Goal: Task Accomplishment & Management: Use online tool/utility

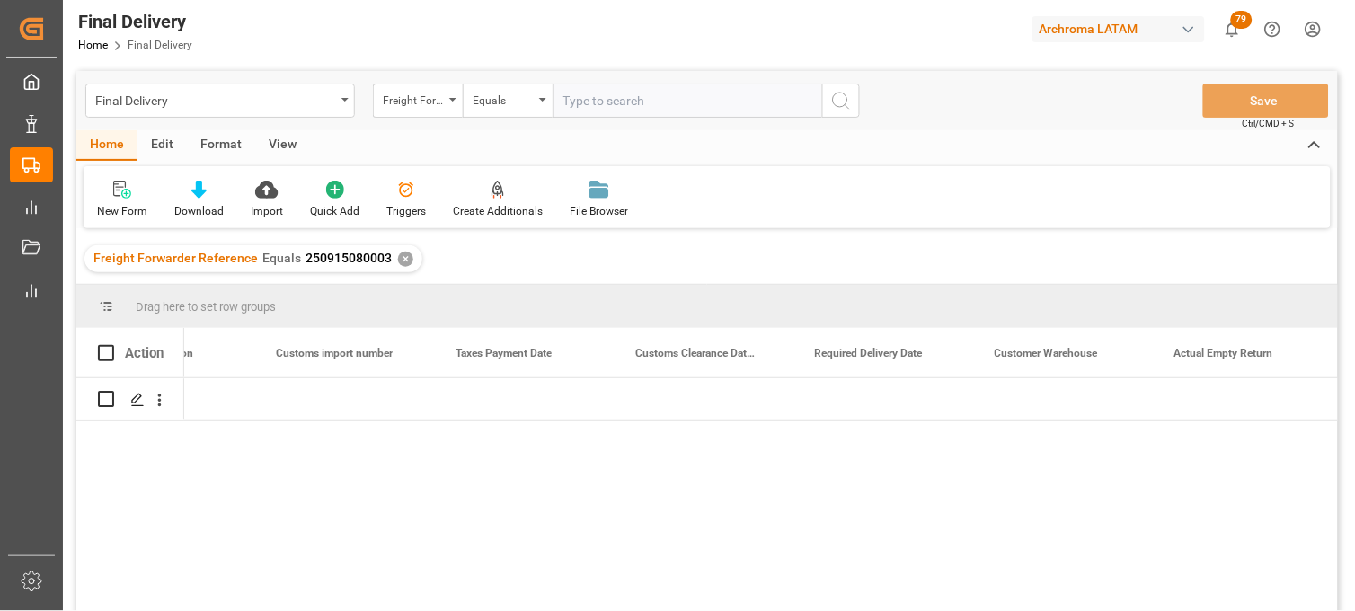
scroll to position [0, 2086]
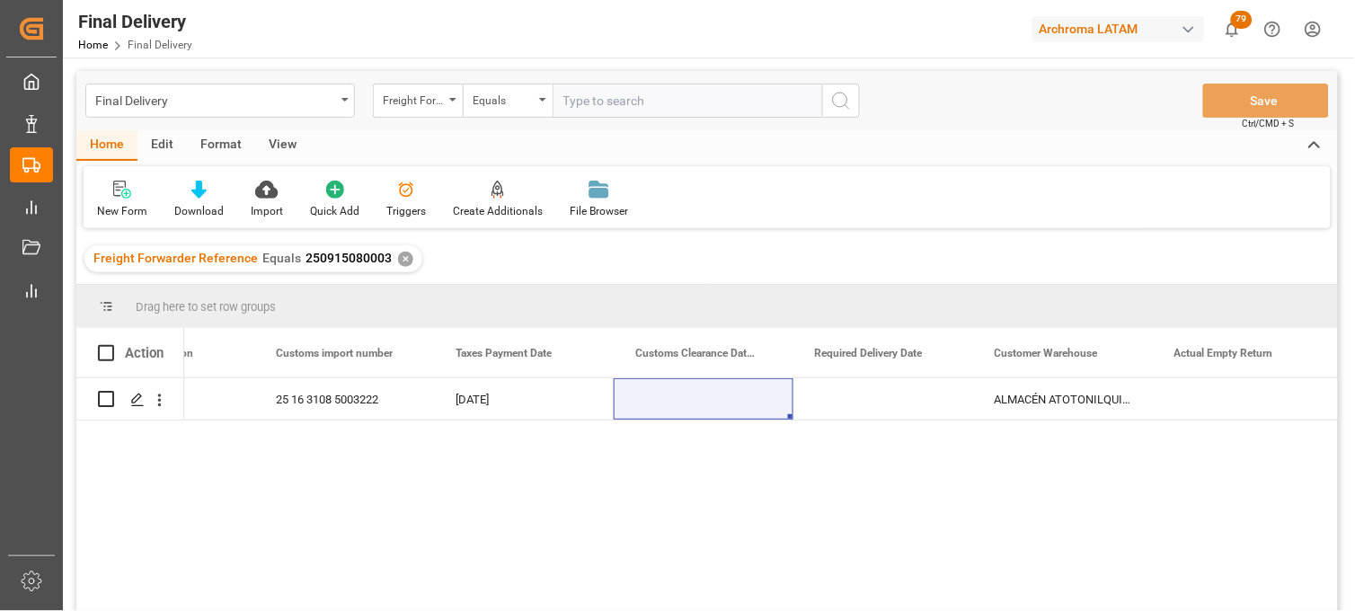
click at [400, 258] on div "✕" at bounding box center [405, 259] width 15 height 15
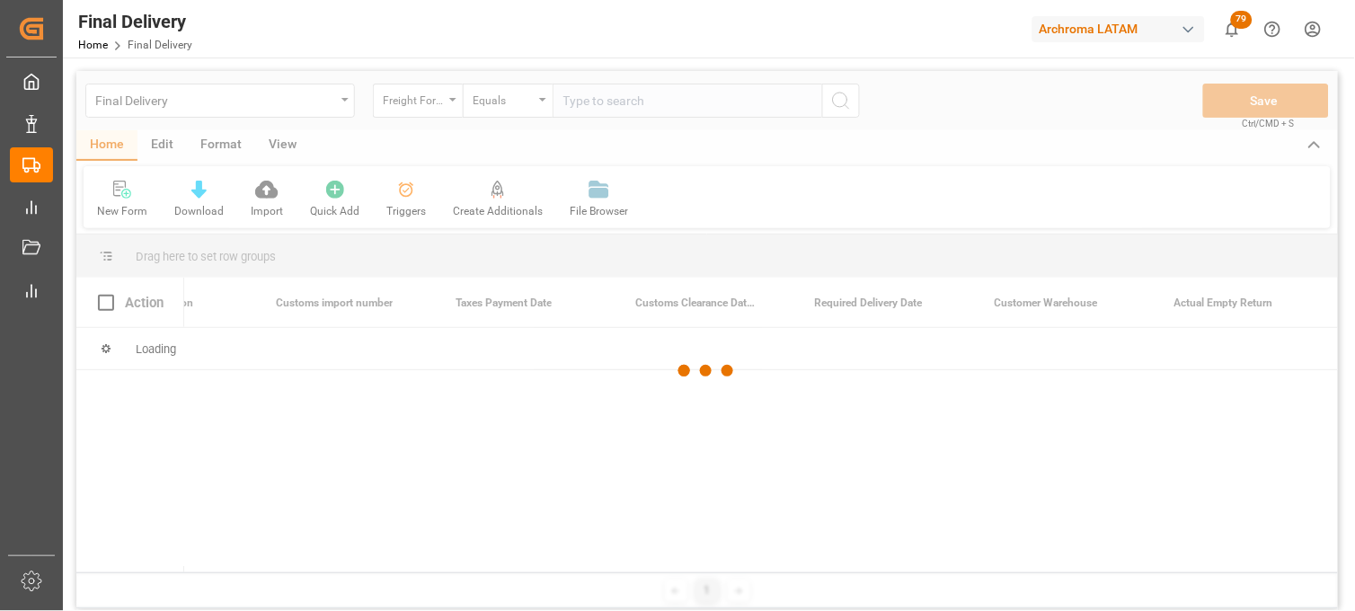
click at [437, 109] on div at bounding box center [707, 371] width 1262 height 600
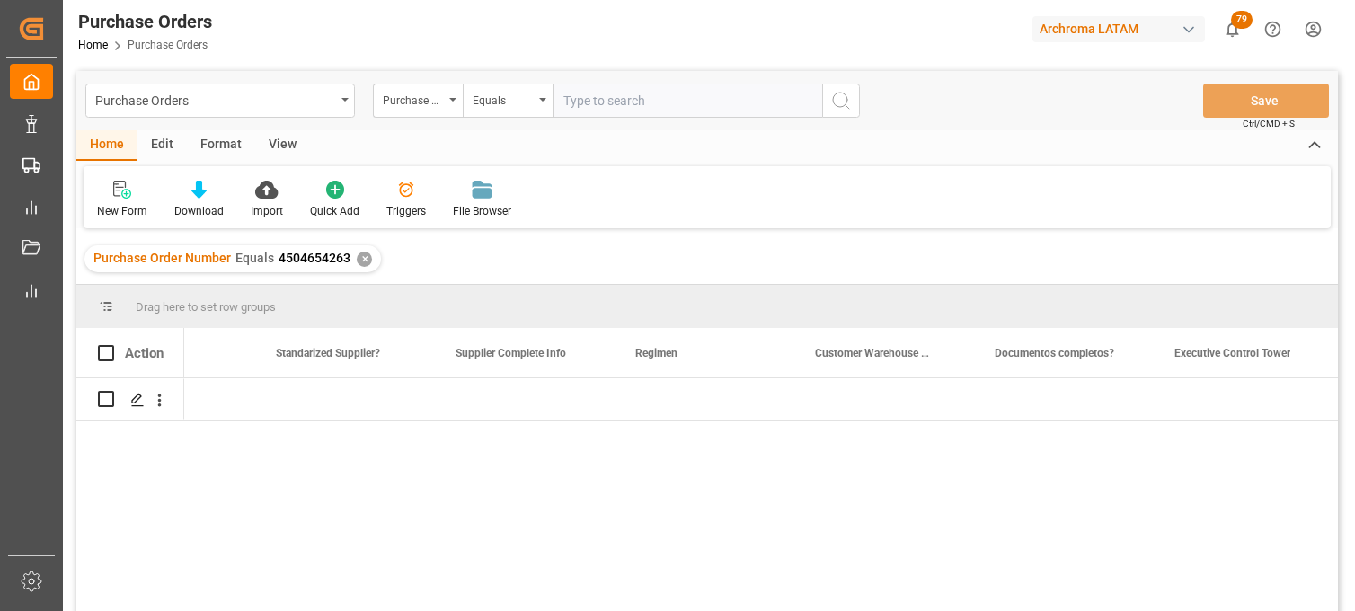
click at [185, 100] on div "Purchase Orders" at bounding box center [215, 99] width 240 height 22
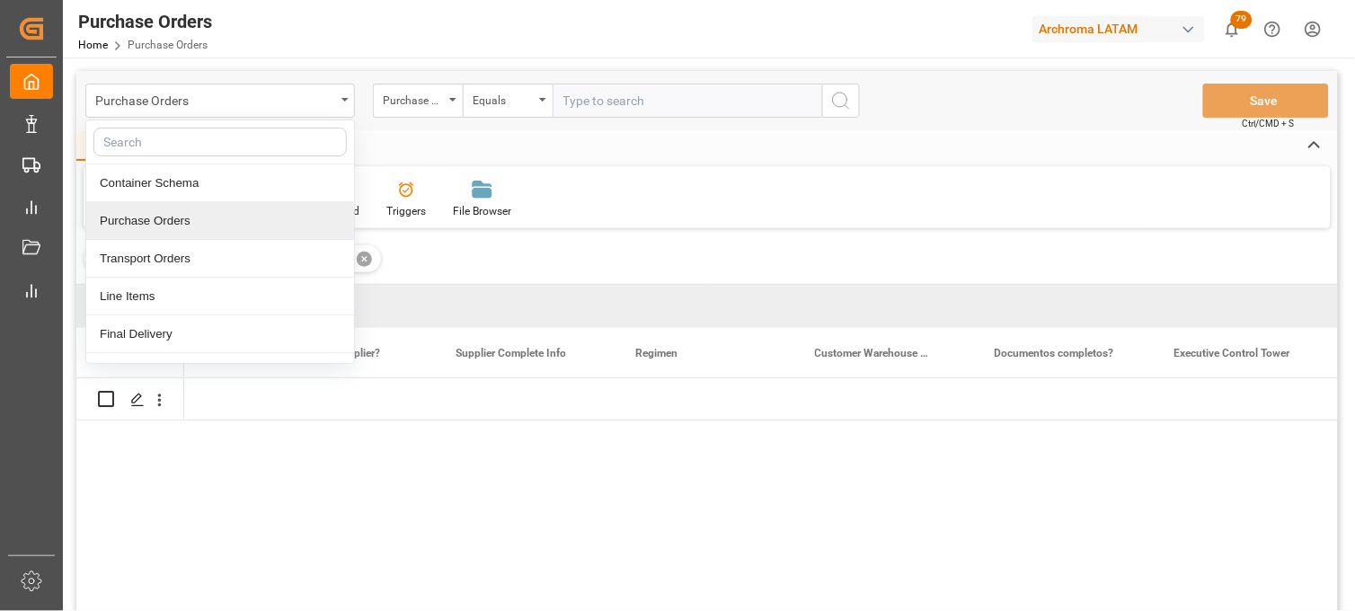
scroll to position [0, 2805]
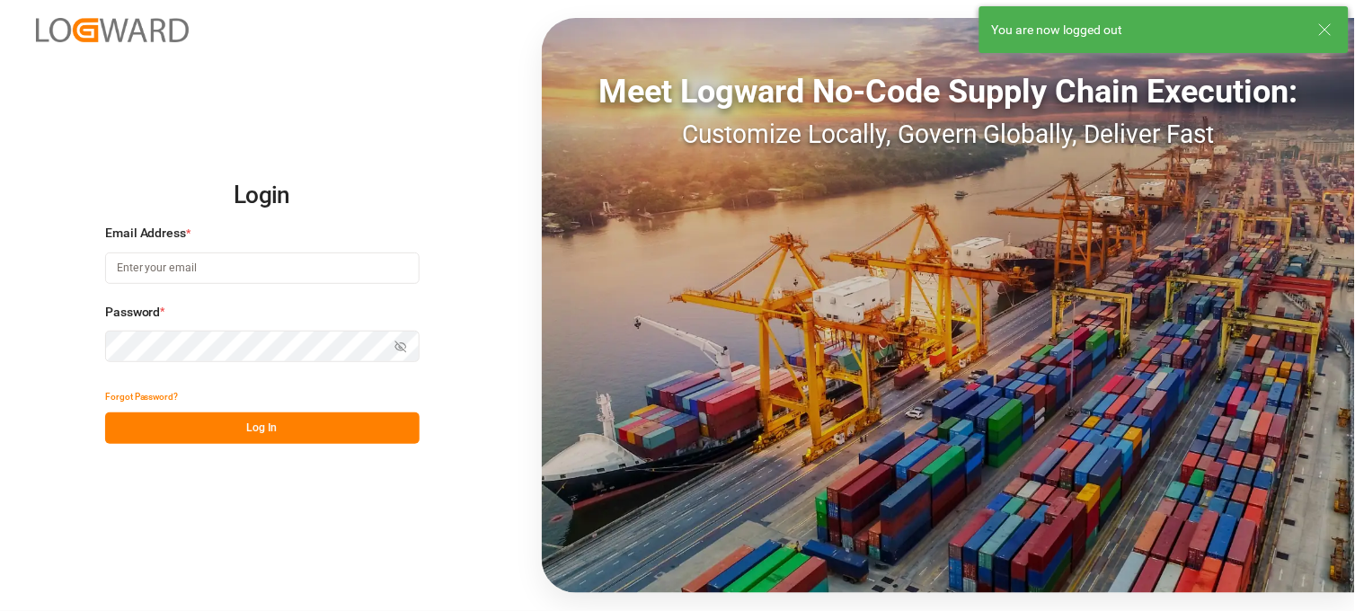
type input "[PERSON_NAME][EMAIL_ADDRESS][PERSON_NAME][DOMAIN_NAME]"
click at [342, 416] on button "Log In" at bounding box center [262, 427] width 314 height 31
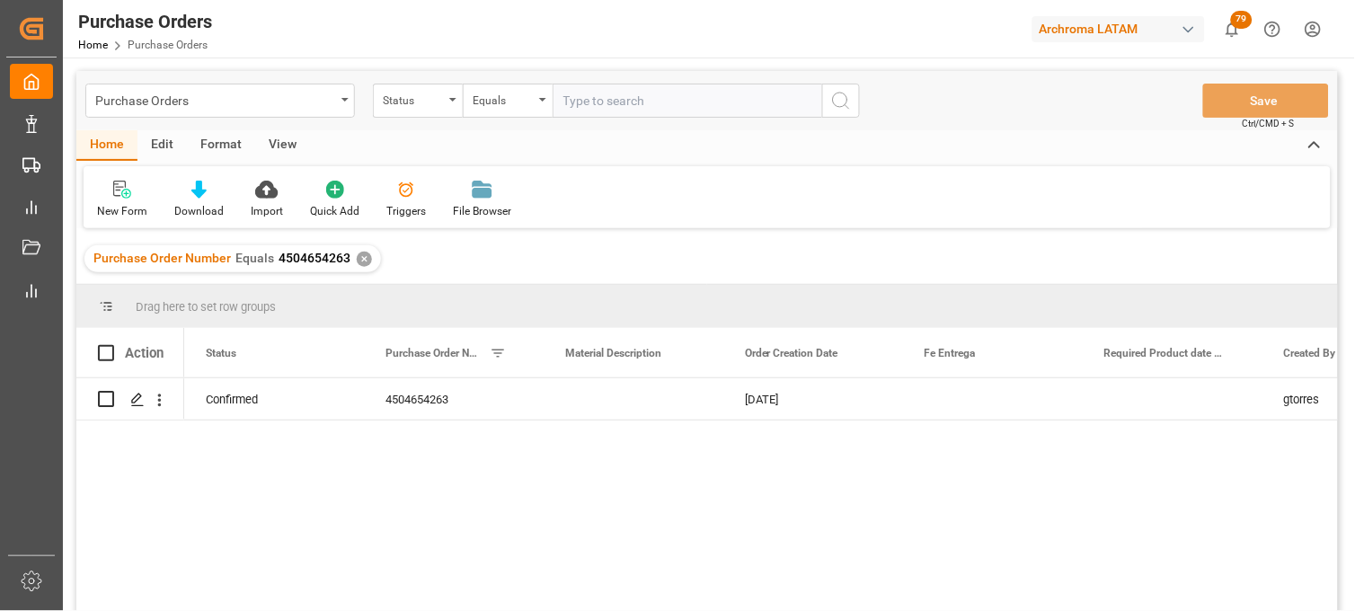
click at [351, 252] on div "Purchase Order Number Equals 4504654263 ✕" at bounding box center [232, 258] width 297 height 27
click at [343, 103] on div "Purchase Orders" at bounding box center [220, 101] width 270 height 34
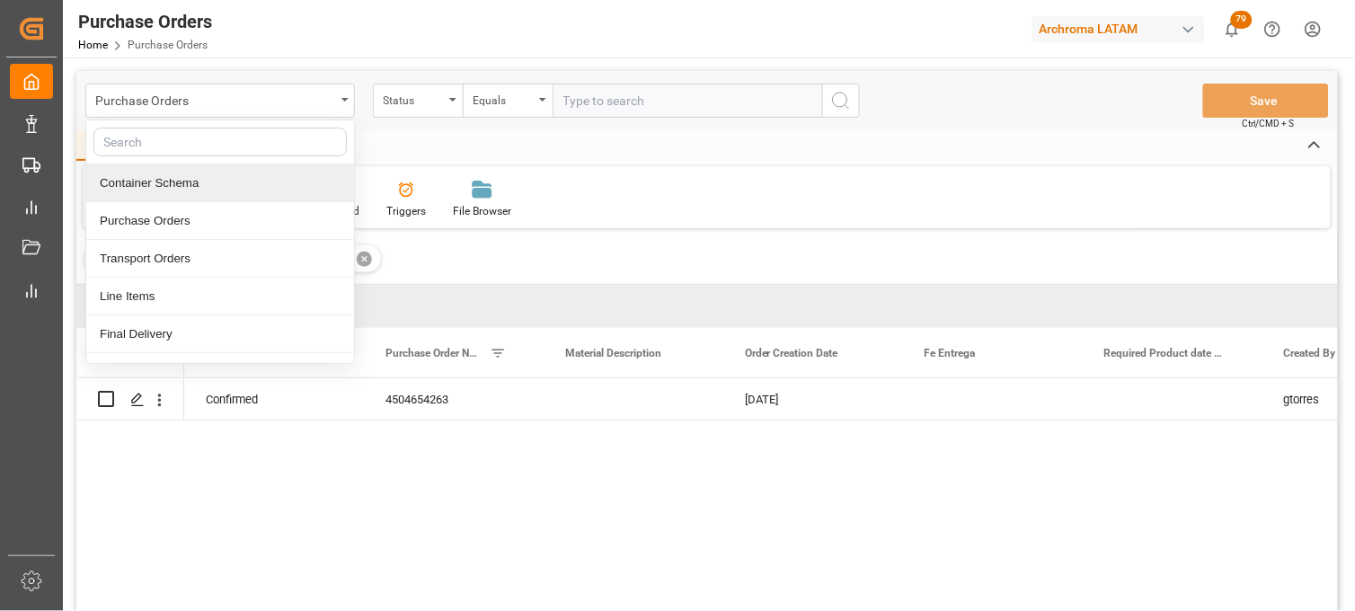
click at [263, 178] on div "Container Schema" at bounding box center [220, 183] width 268 height 38
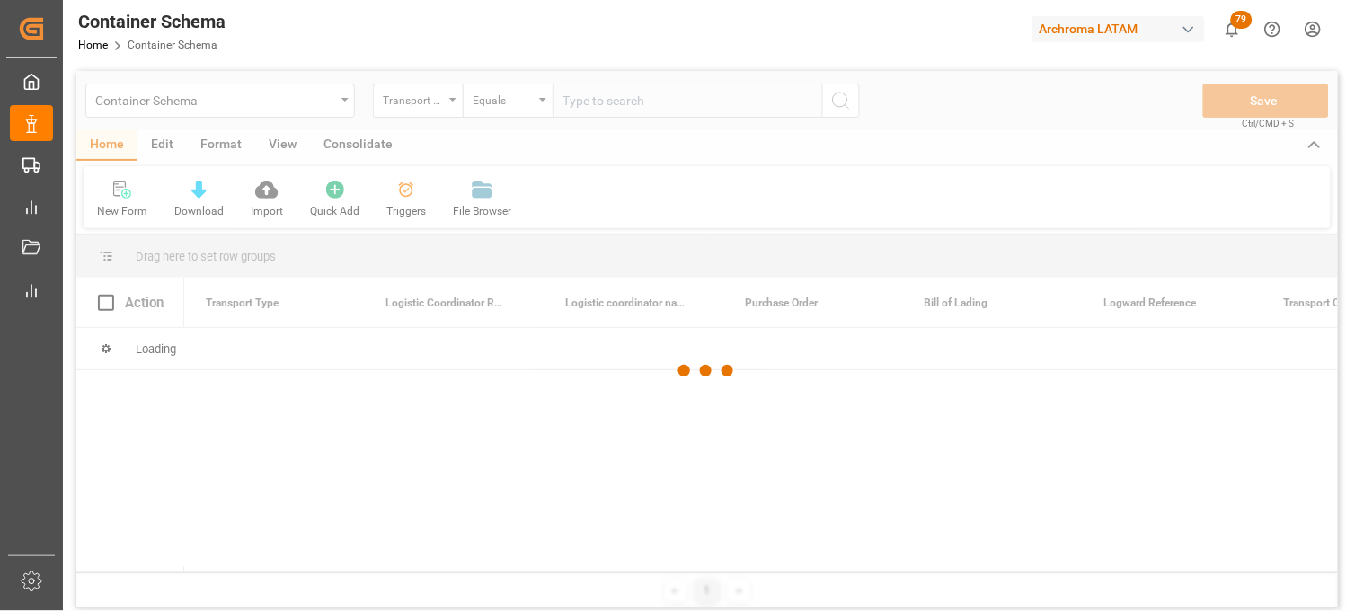
click at [447, 106] on div at bounding box center [707, 371] width 1262 height 600
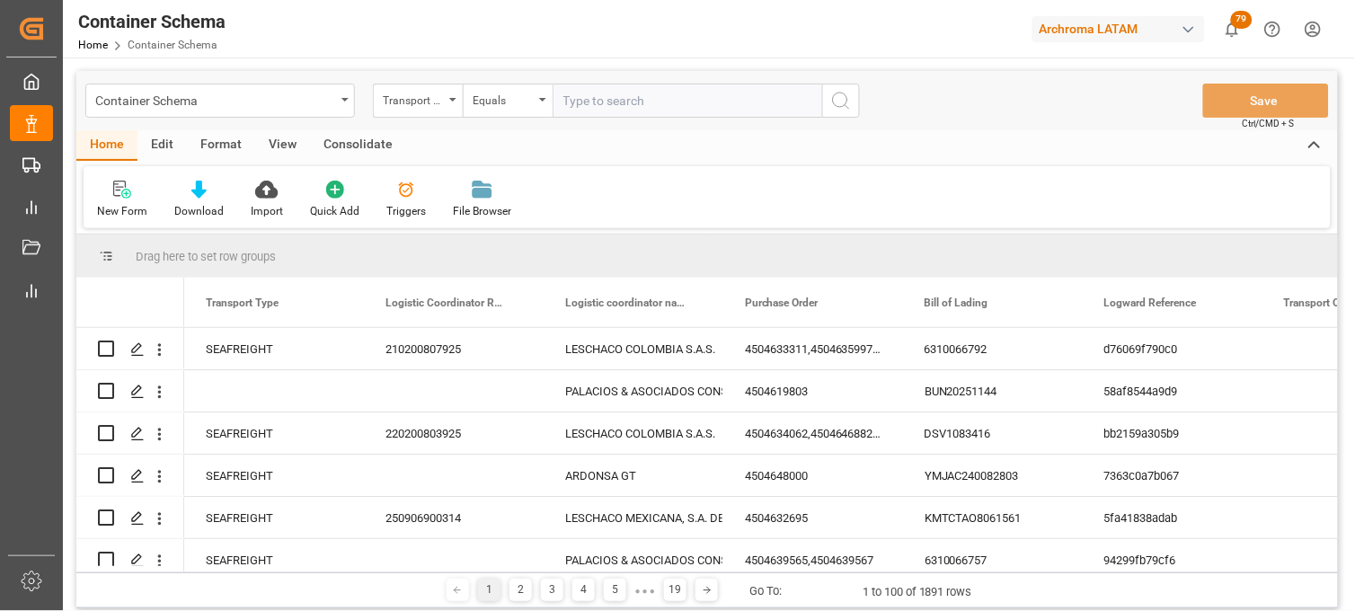
click at [447, 106] on div "Transport Type" at bounding box center [418, 101] width 90 height 34
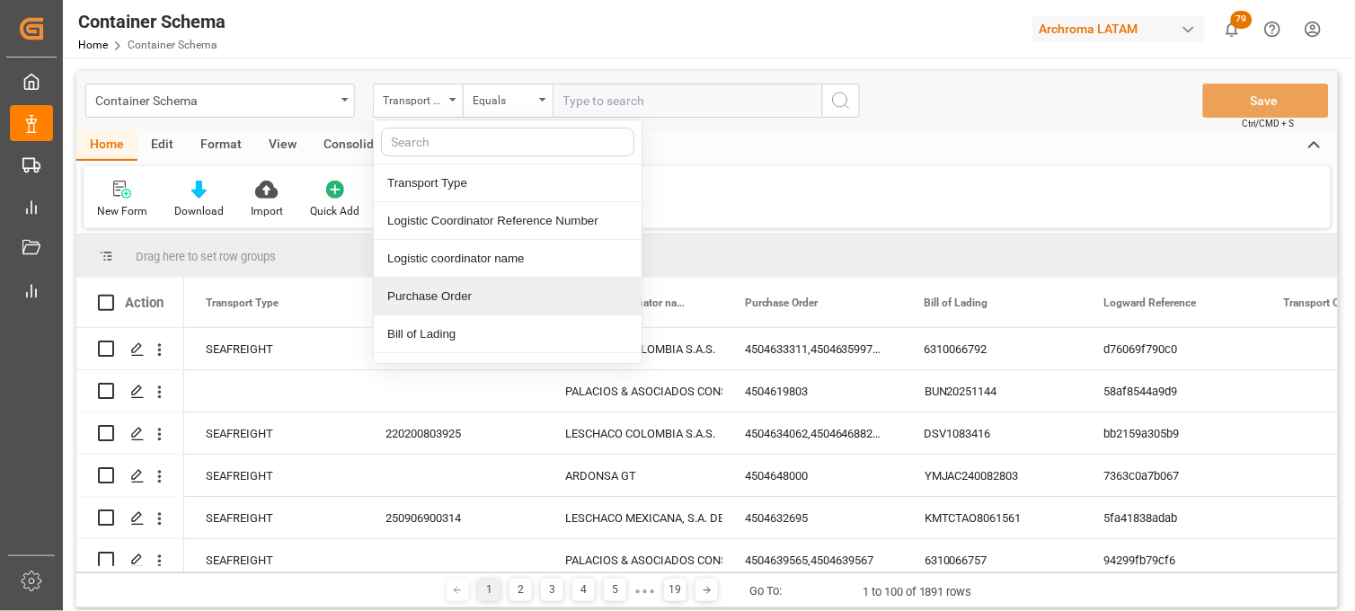
drag, startPoint x: 424, startPoint y: 293, endPoint x: 486, endPoint y: 222, distance: 94.2
click at [424, 294] on div "Purchase Order" at bounding box center [508, 297] width 268 height 38
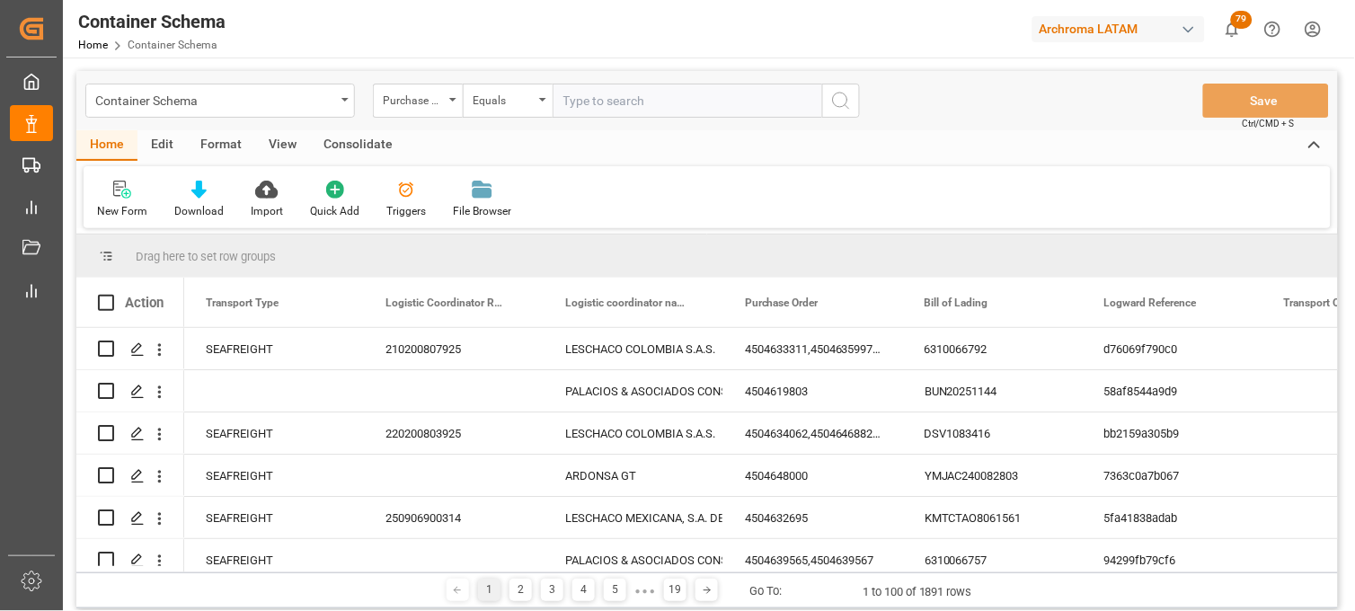
click at [607, 111] on input "text" at bounding box center [688, 101] width 270 height 34
paste input "4504650454"
type input "4504650454"
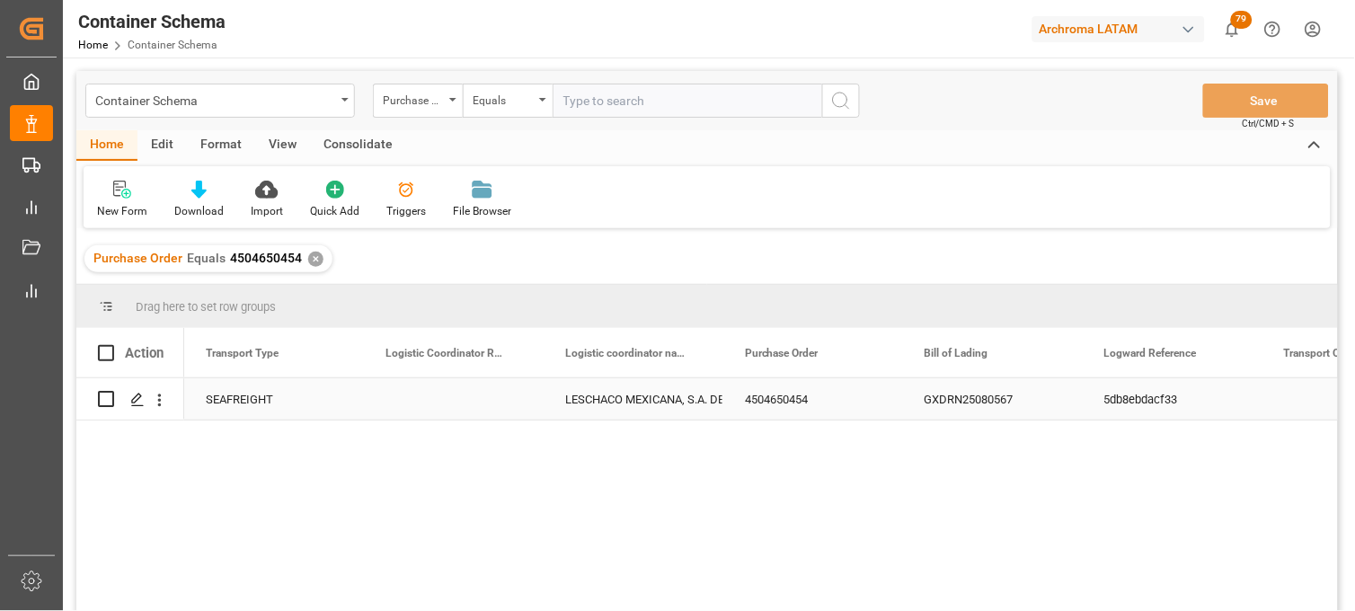
click at [446, 401] on div "Press SPACE to select this row." at bounding box center [454, 398] width 180 height 41
click at [440, 400] on input "Press SPACE to select this row." at bounding box center [453, 410] width 151 height 34
paste input "250915080139"
type input "250915080139"
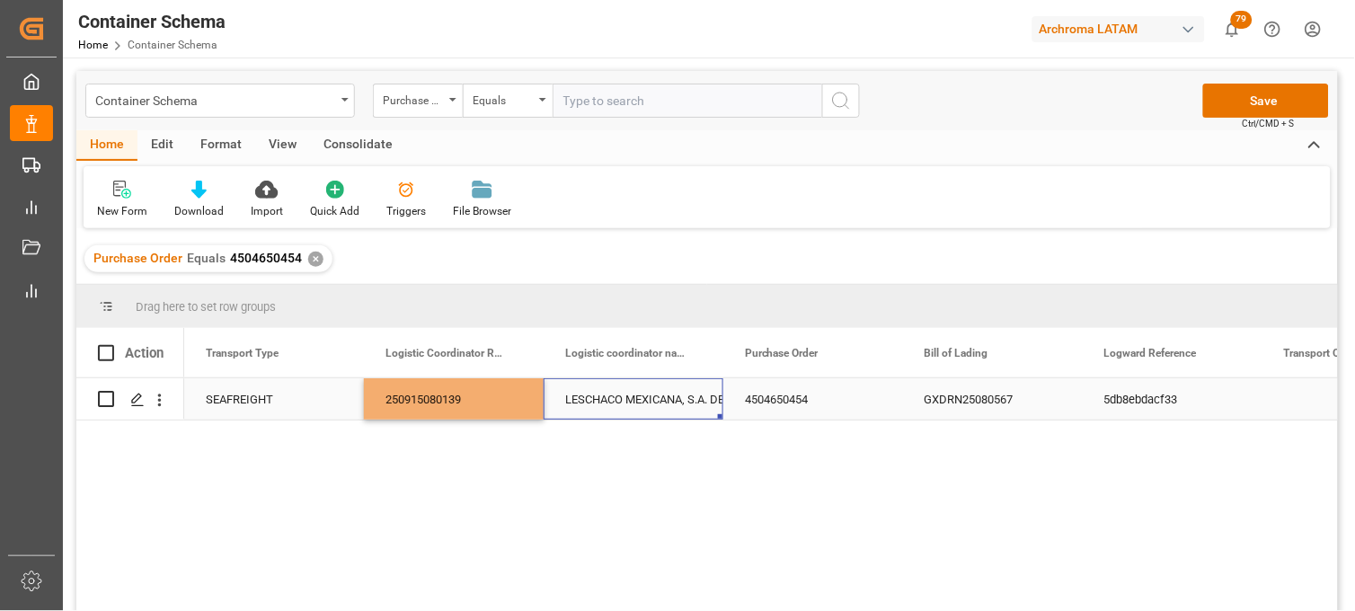
click at [631, 402] on div "LESCHACO MEXICANA, S.A. DE C.V." at bounding box center [633, 399] width 137 height 41
click at [1237, 104] on button "Save" at bounding box center [1266, 101] width 126 height 34
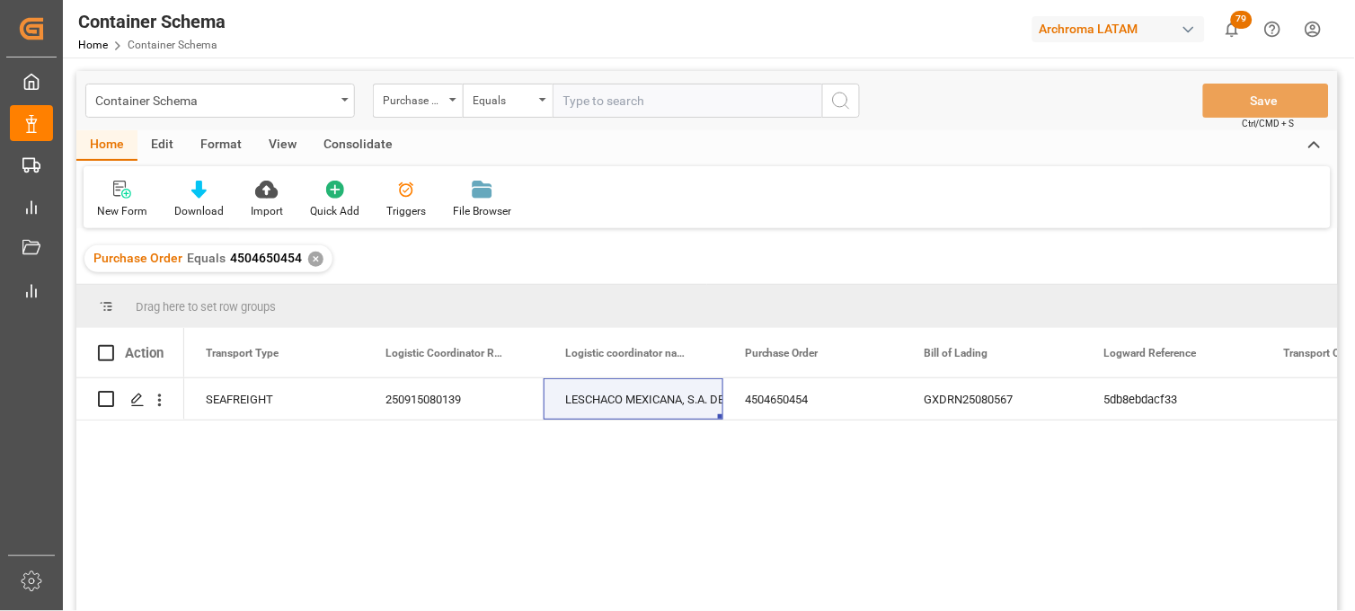
click at [878, 490] on div "SEAFREIGHT 250915080139 LESCHACO MEXICANA, S.A. DE C.V. 4504650454 GXDRN2508056…" at bounding box center [761, 500] width 1154 height 244
click at [252, 101] on div "Container Schema" at bounding box center [215, 99] width 240 height 22
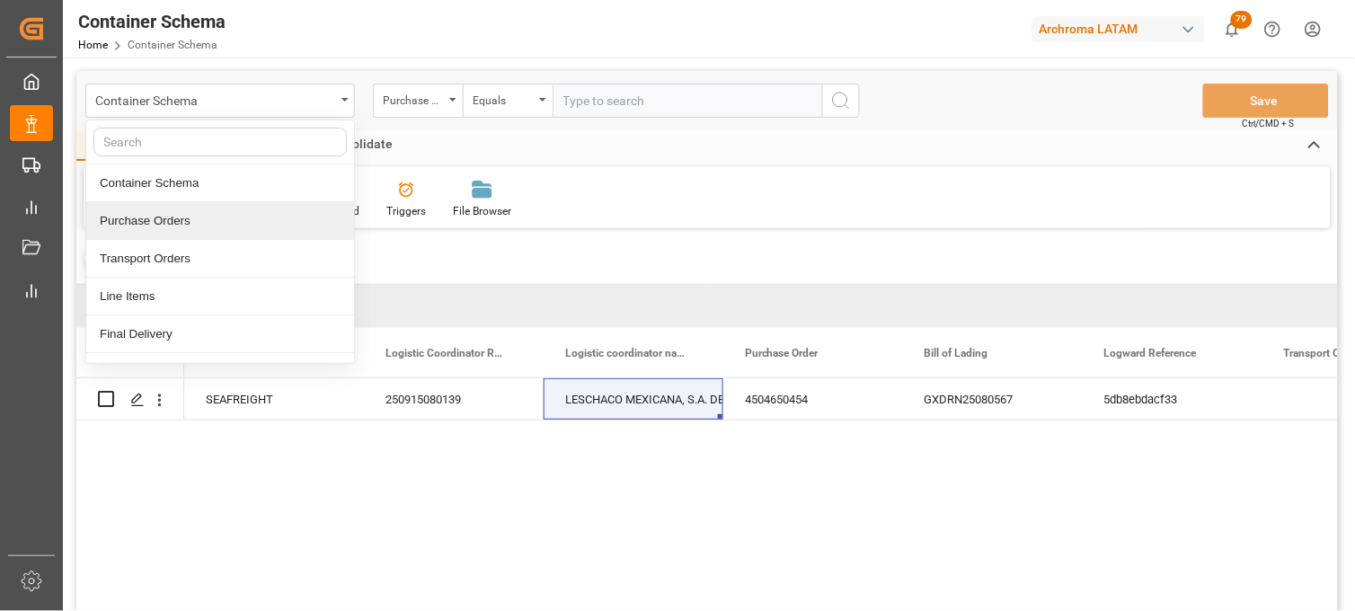
click at [202, 226] on div "Purchase Orders" at bounding box center [220, 221] width 268 height 38
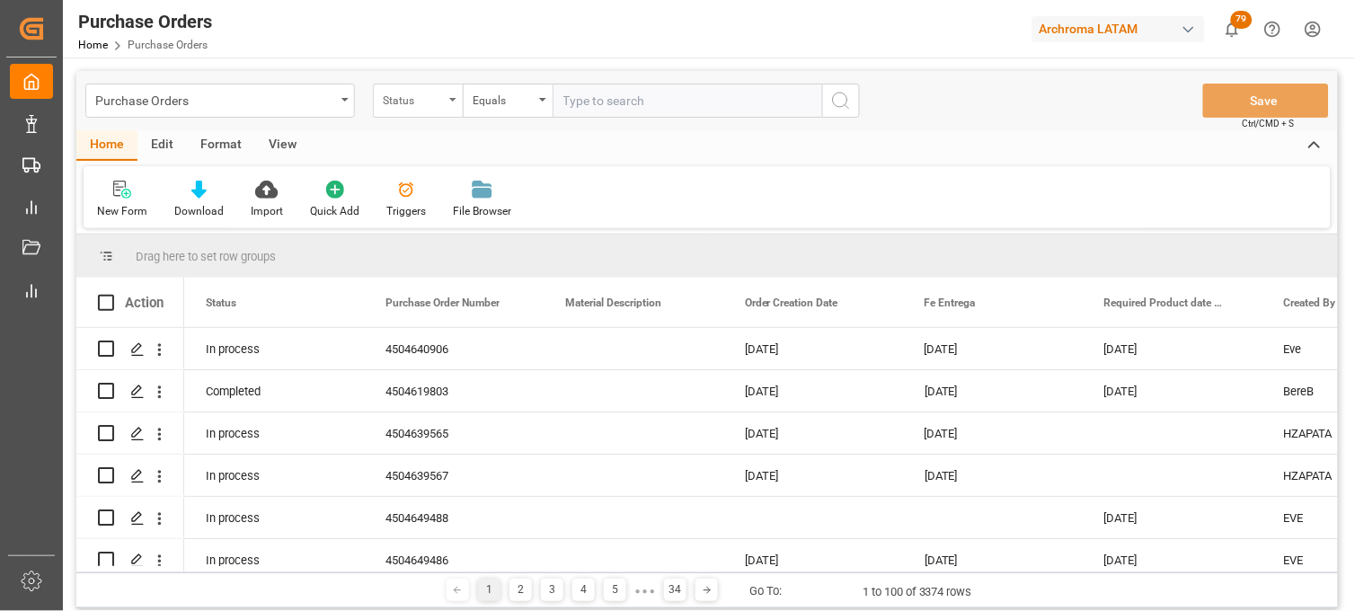
click at [453, 103] on div "Status" at bounding box center [418, 101] width 90 height 34
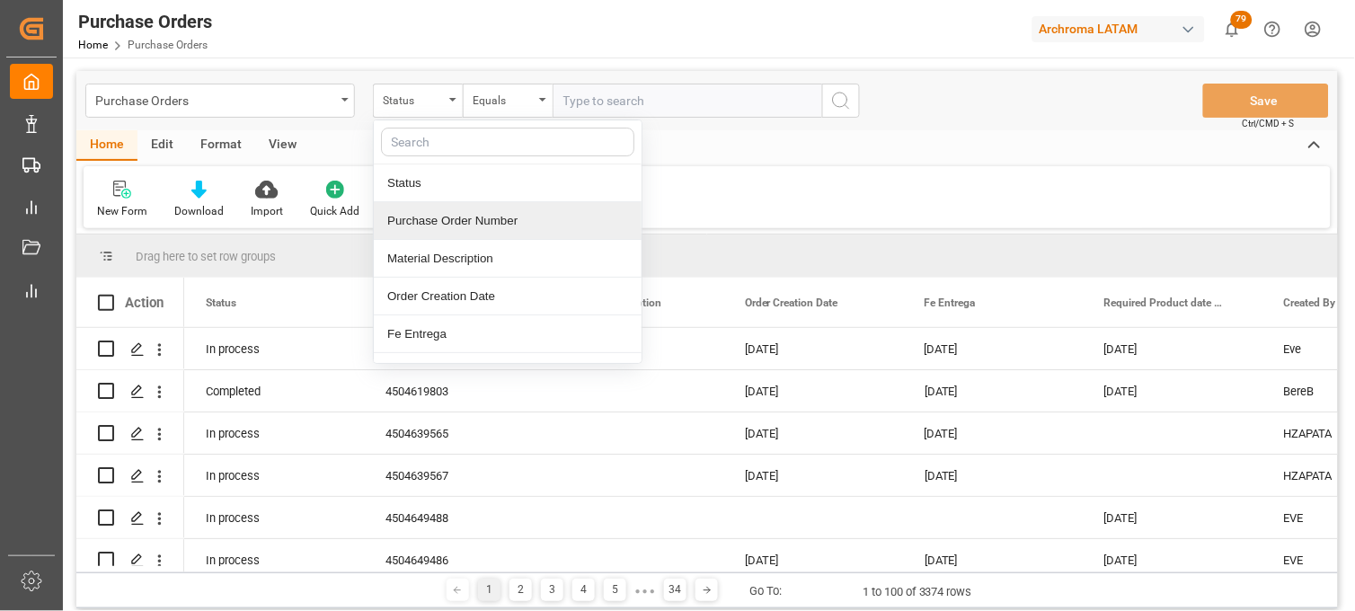
click at [456, 220] on div "Purchase Order Number" at bounding box center [508, 221] width 268 height 38
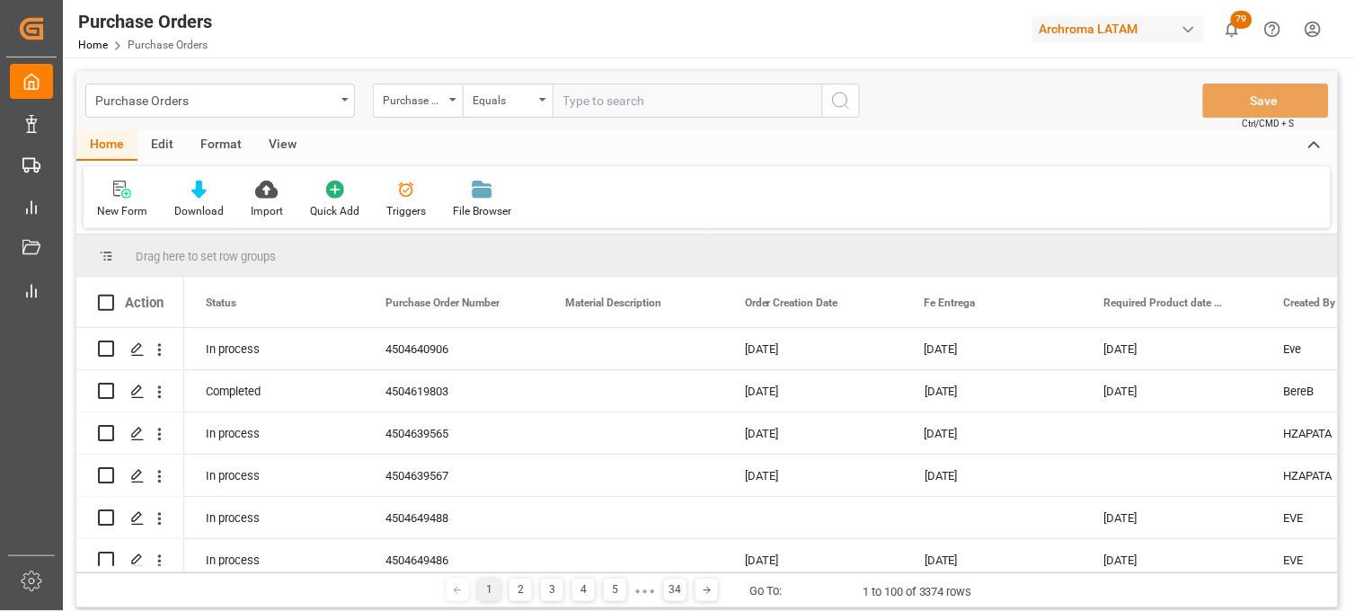
click at [578, 99] on input "text" at bounding box center [688, 101] width 270 height 34
paste input "4504651463"
type input "4504651463"
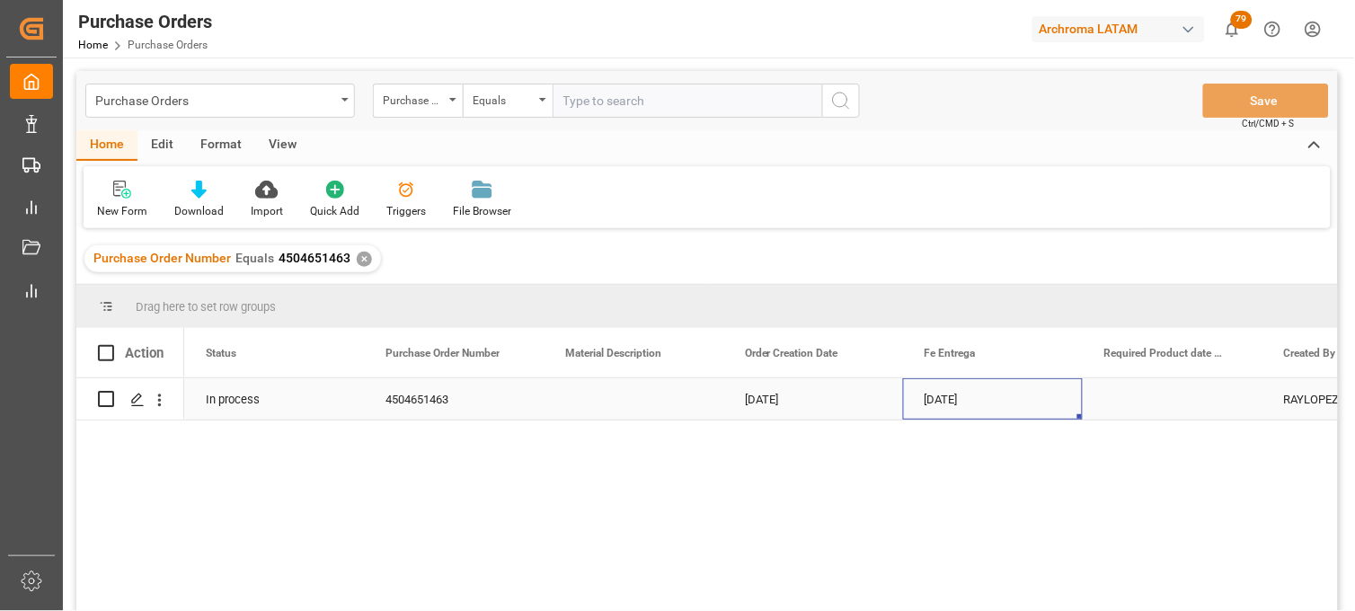
click at [960, 406] on div "[DATE]" at bounding box center [993, 398] width 180 height 41
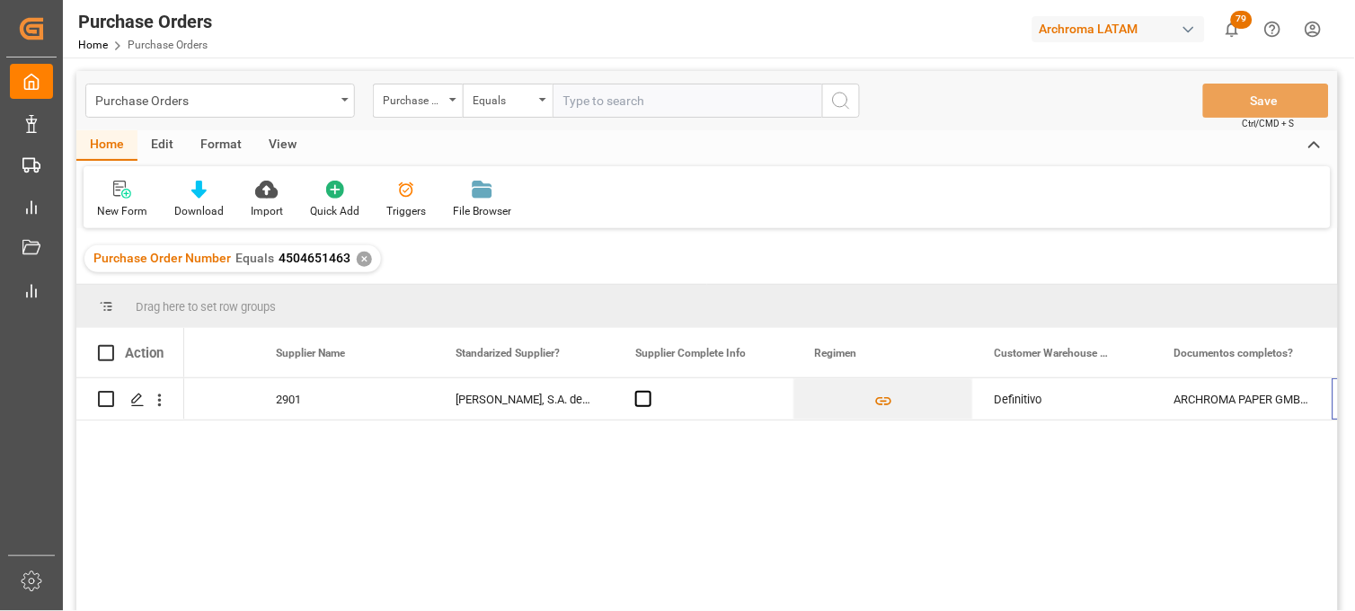
scroll to position [0, 2625]
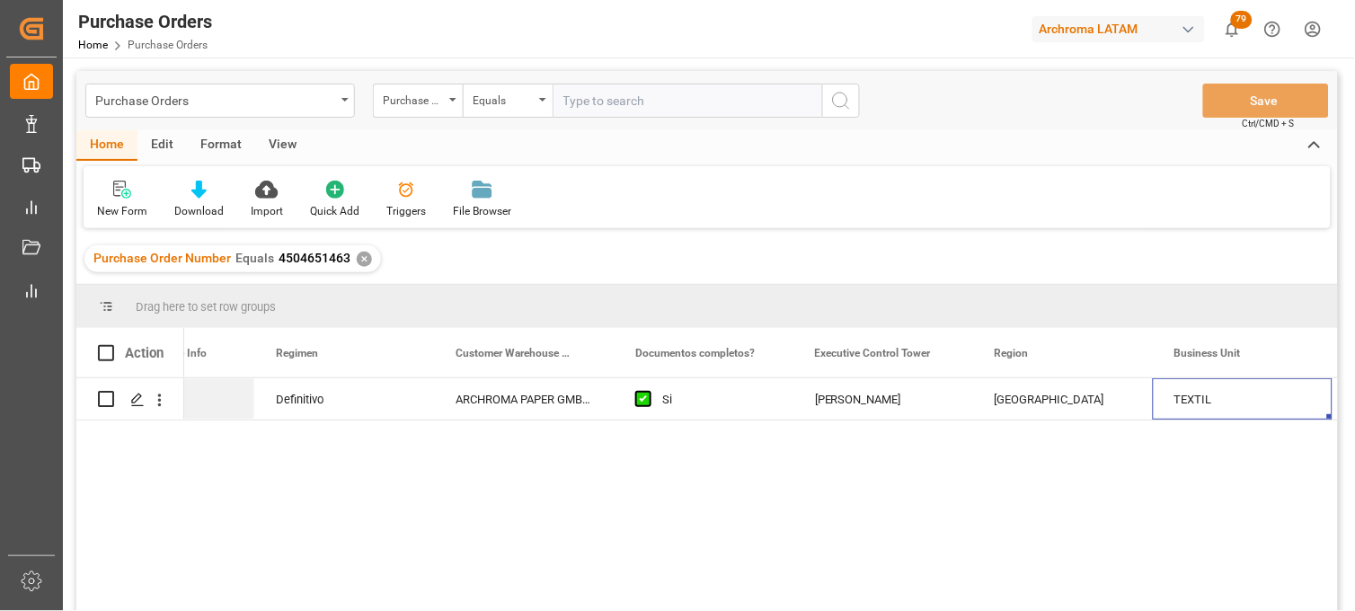
click at [360, 261] on div "✕" at bounding box center [364, 259] width 15 height 15
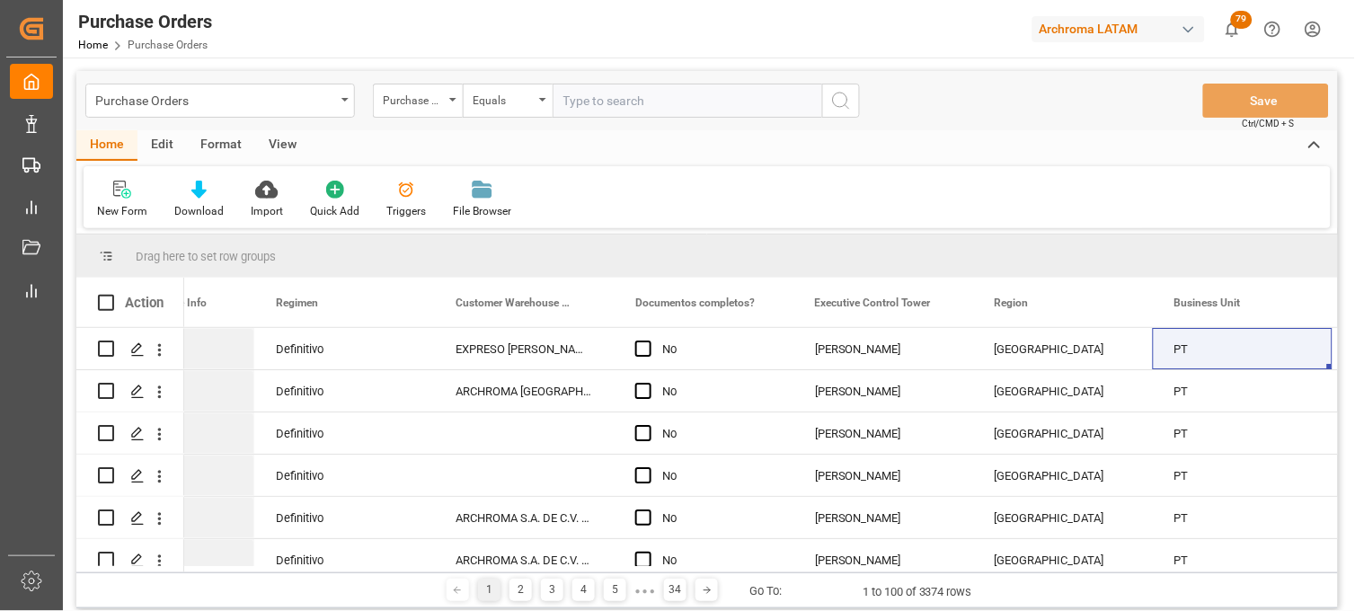
click at [571, 97] on input "text" at bounding box center [688, 101] width 270 height 34
paste input "4504653897"
type input "4504653897"
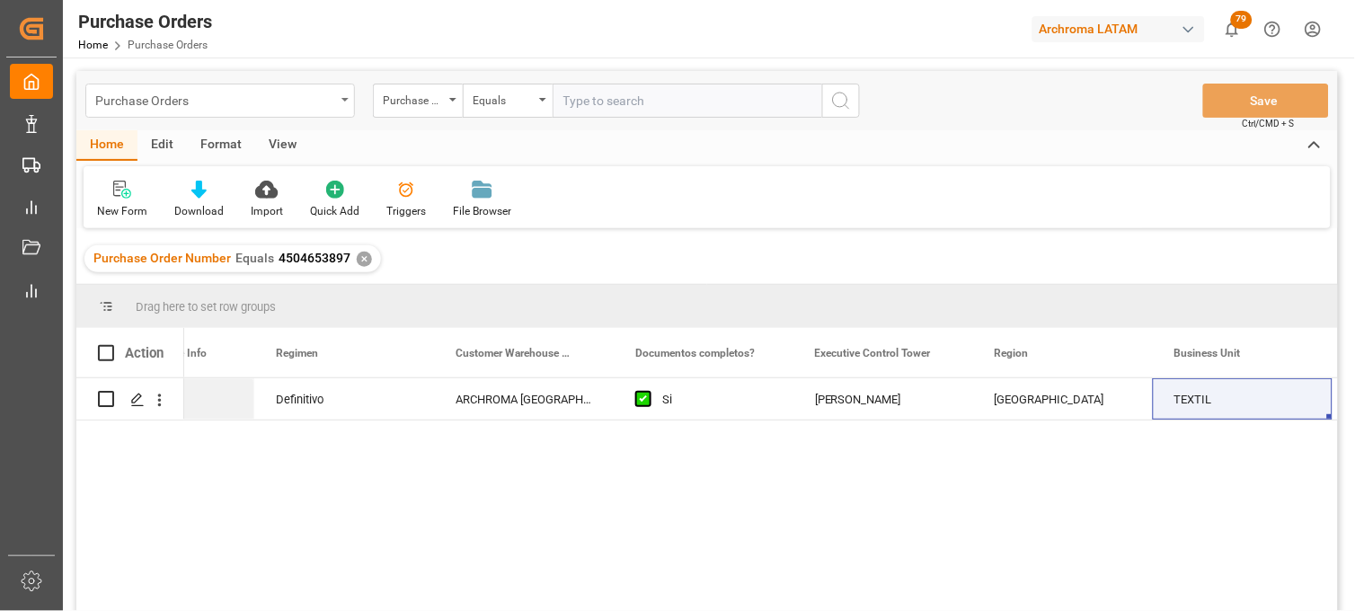
click at [258, 108] on div "Purchase Orders" at bounding box center [215, 99] width 240 height 22
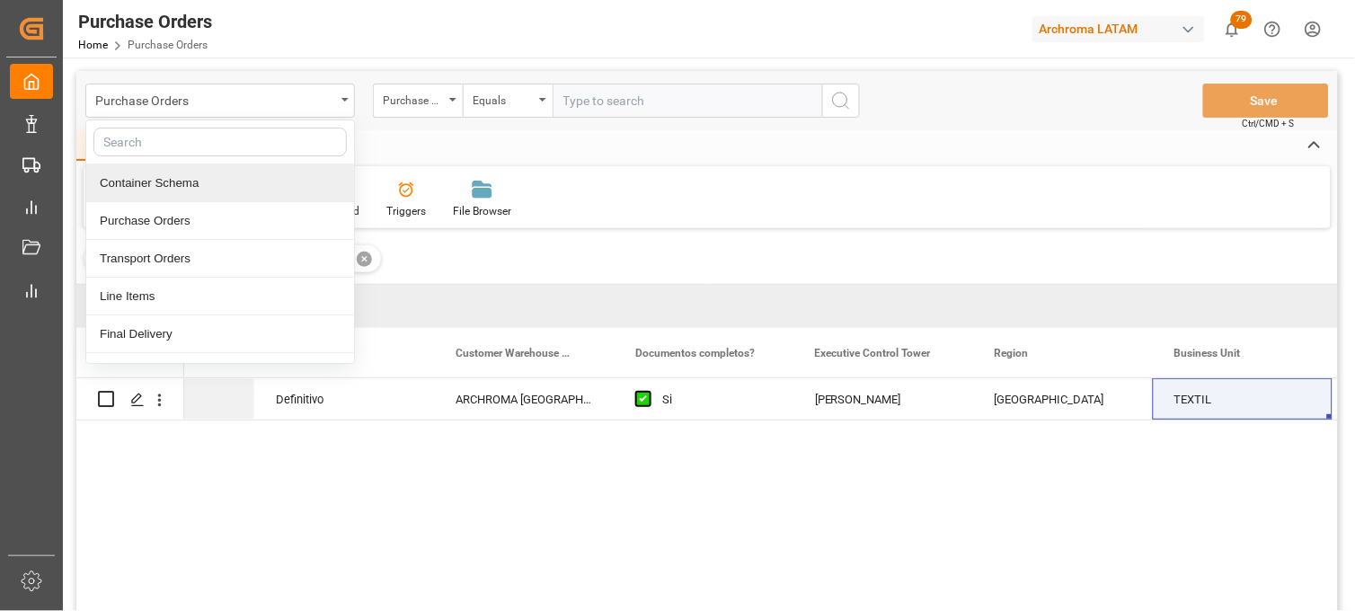
click at [185, 173] on div "Container Schema" at bounding box center [220, 183] width 268 height 38
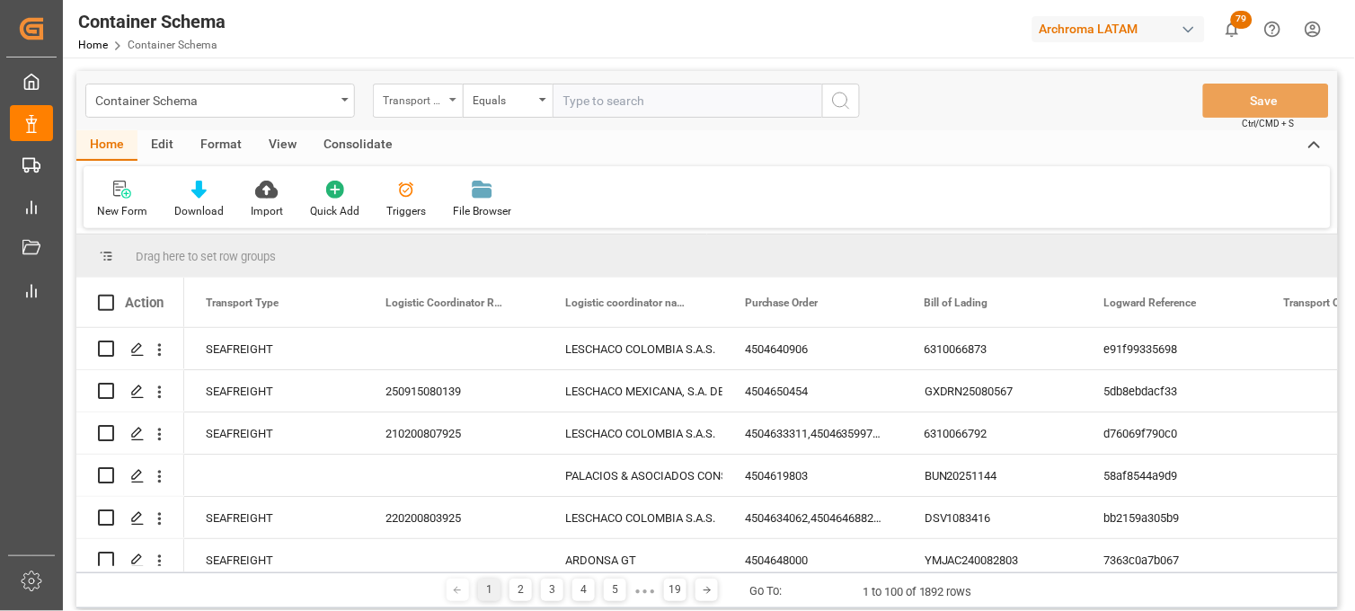
click at [429, 101] on div "Transport Type" at bounding box center [413, 98] width 61 height 21
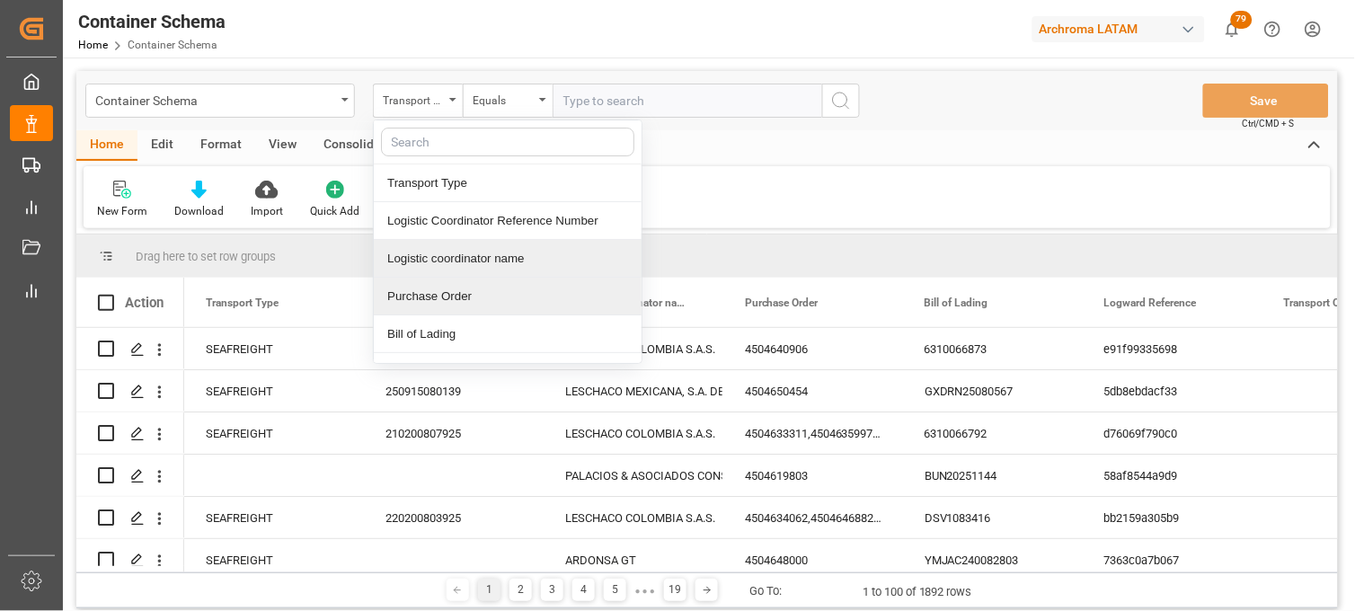
drag, startPoint x: 415, startPoint y: 286, endPoint x: 424, endPoint y: 279, distance: 11.5
click at [416, 286] on div "Purchase Order" at bounding box center [508, 297] width 268 height 38
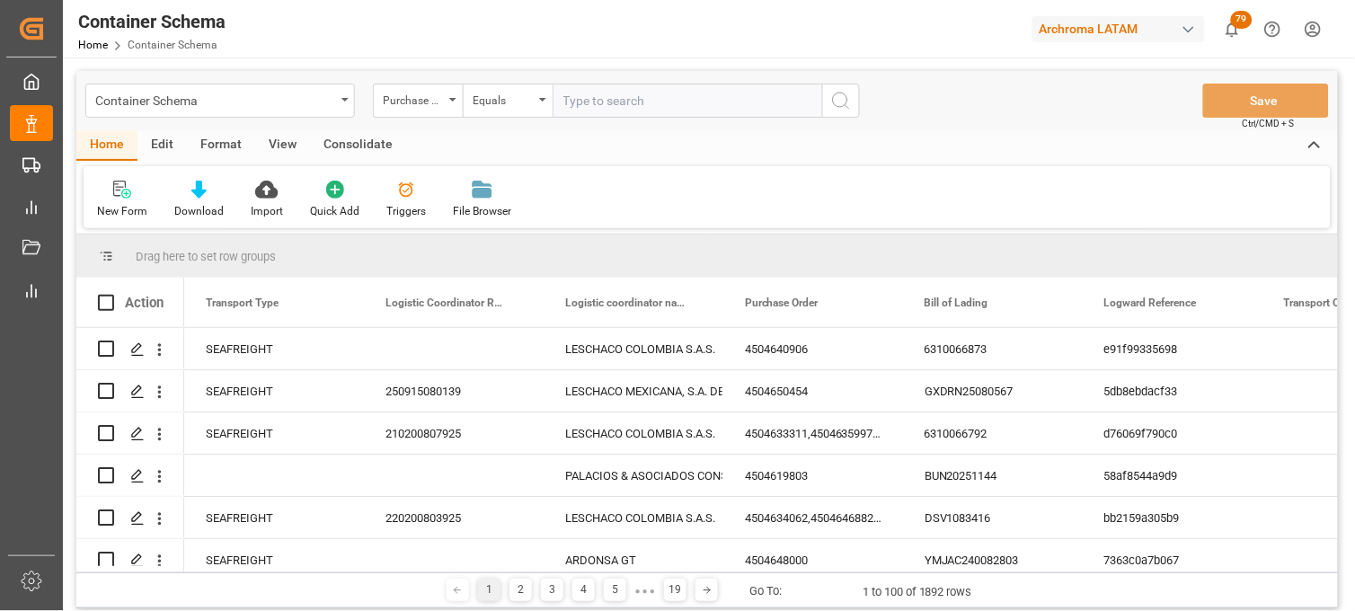
click at [580, 120] on div "Container Schema Purchase Order Equals Save Ctrl/CMD + S" at bounding box center [707, 100] width 1262 height 59
click at [579, 96] on input "text" at bounding box center [688, 101] width 270 height 34
paste input "4504640804"
type input "4504640804"
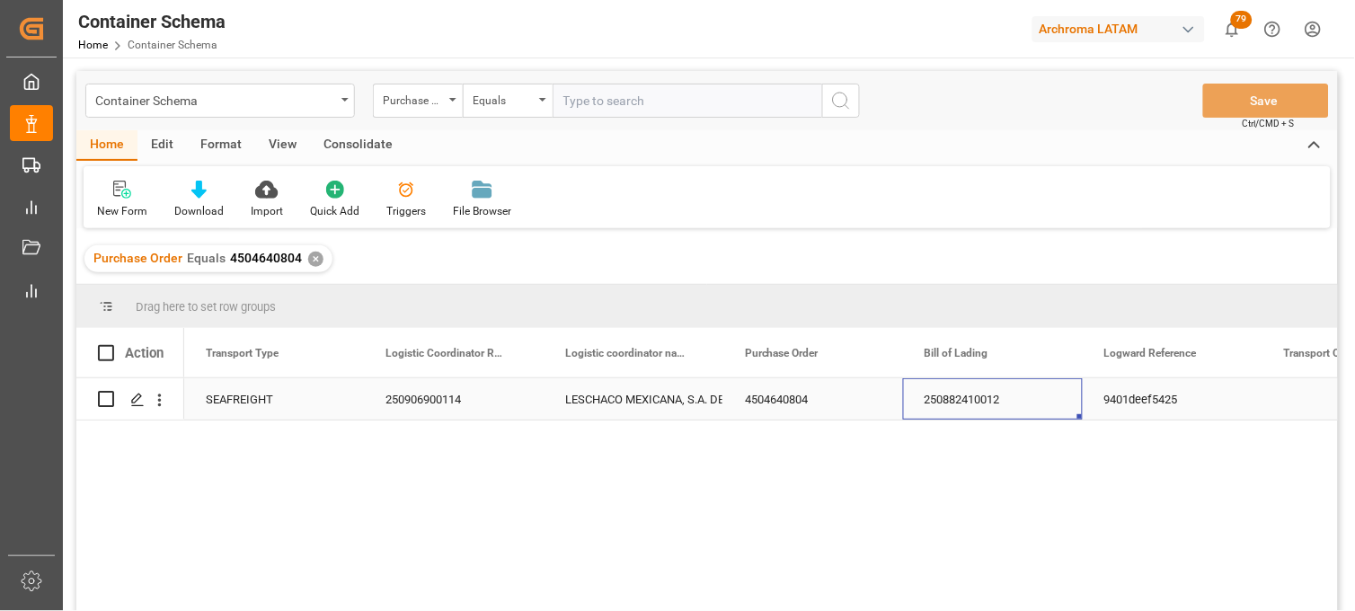
click at [977, 397] on div "250882410012" at bounding box center [993, 398] width 180 height 41
click at [442, 405] on div "250906900114" at bounding box center [454, 398] width 180 height 41
click at [440, 402] on input "250906900114" at bounding box center [453, 410] width 151 height 34
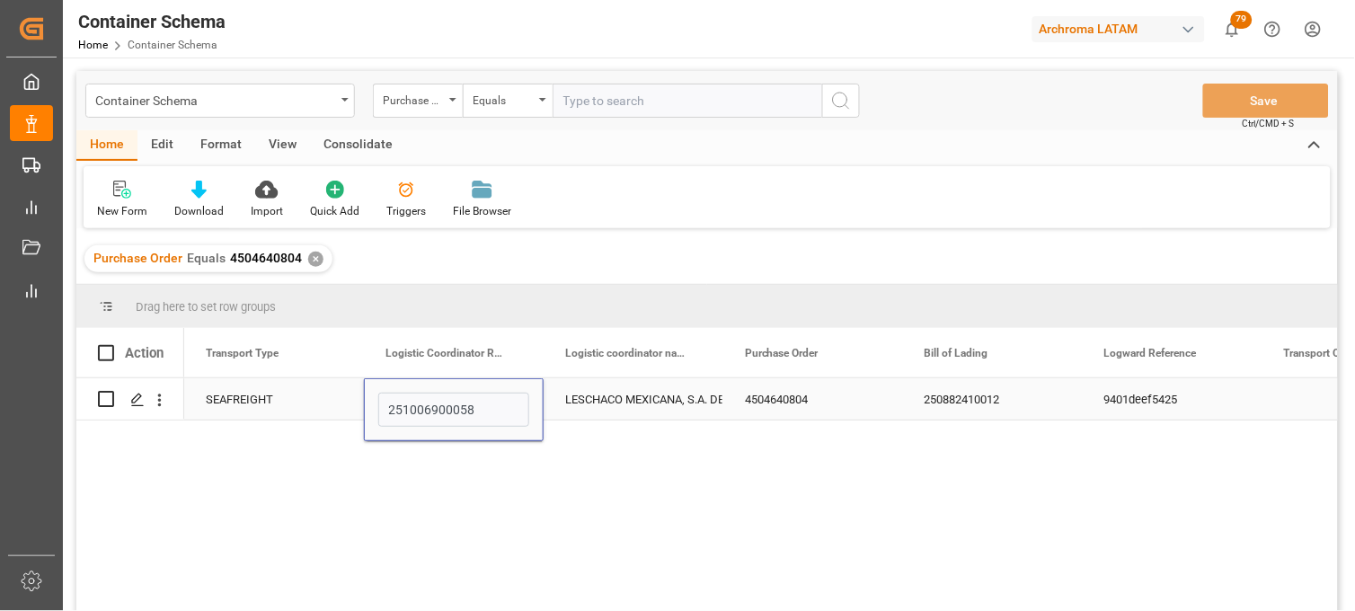
type input "251006900058"
click at [657, 398] on div "LESCHACO MEXICANA, S.A. DE C.V." at bounding box center [633, 399] width 137 height 41
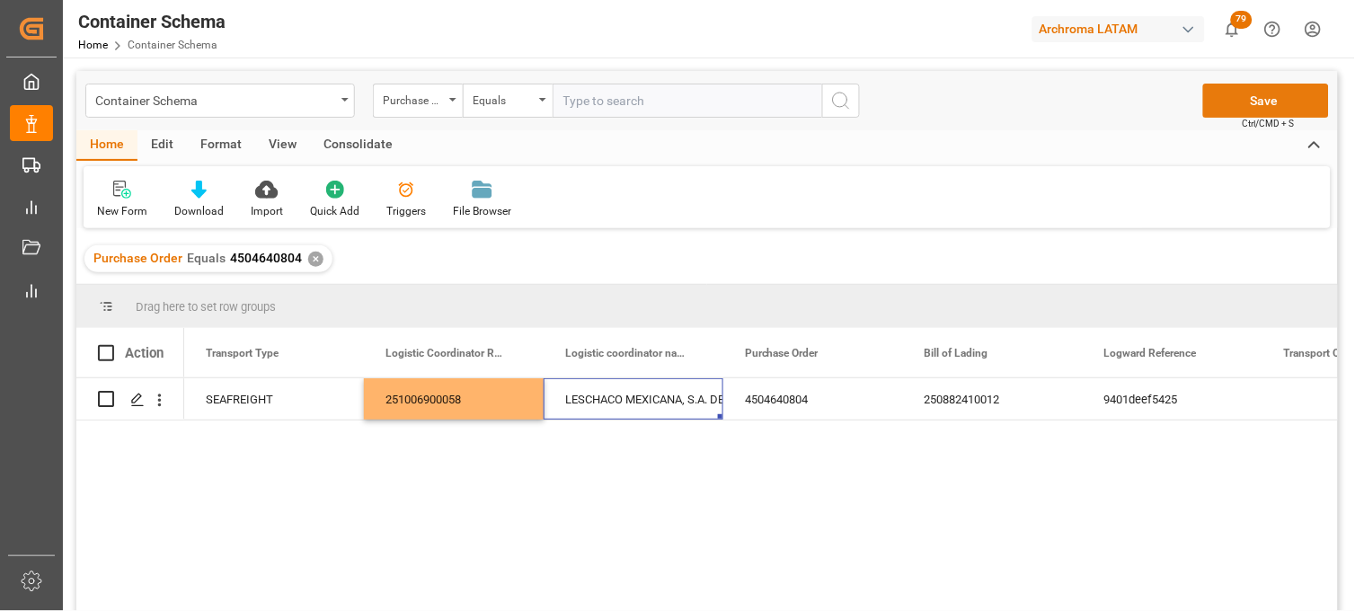
click at [1240, 104] on button "Save" at bounding box center [1266, 101] width 126 height 34
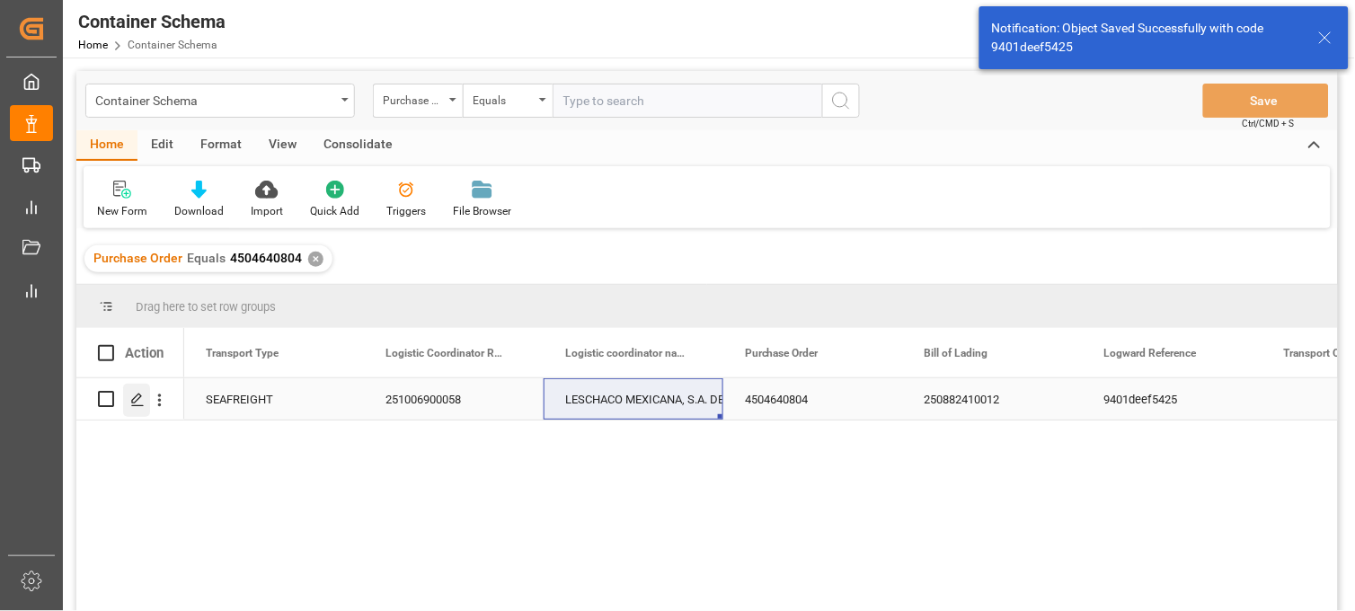
click at [141, 401] on icon "Press SPACE to select this row." at bounding box center [137, 400] width 14 height 14
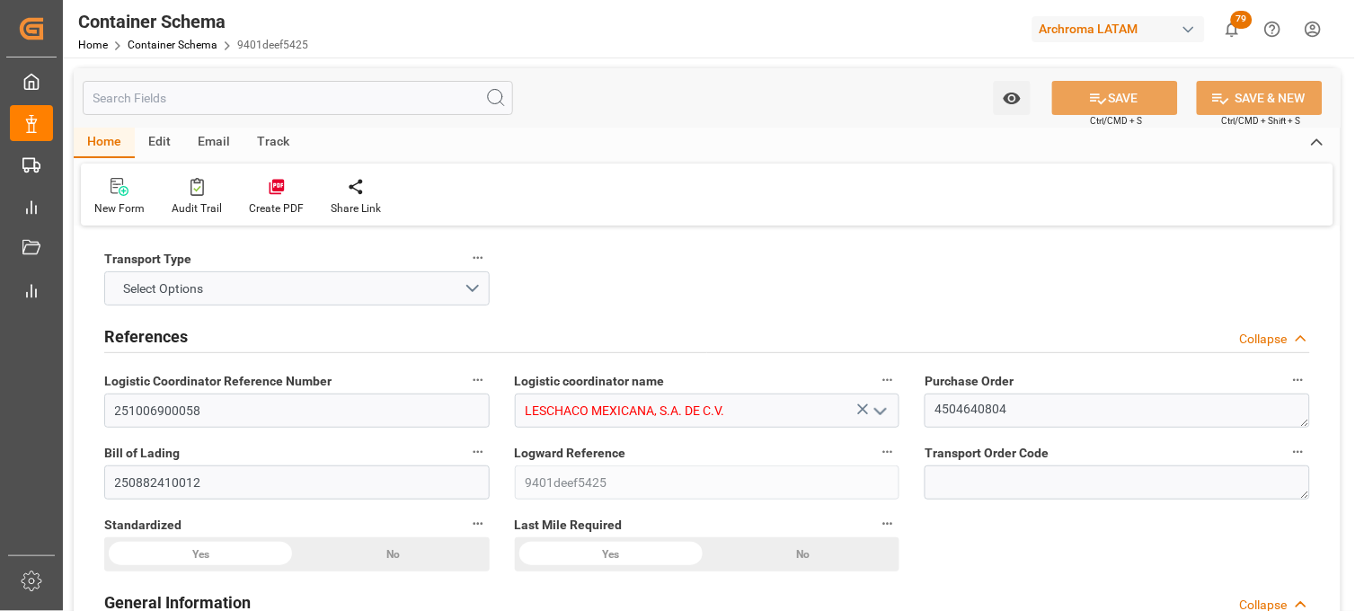
type input "7"
type input "10"
type input "1"
type input "800"
type input "20000"
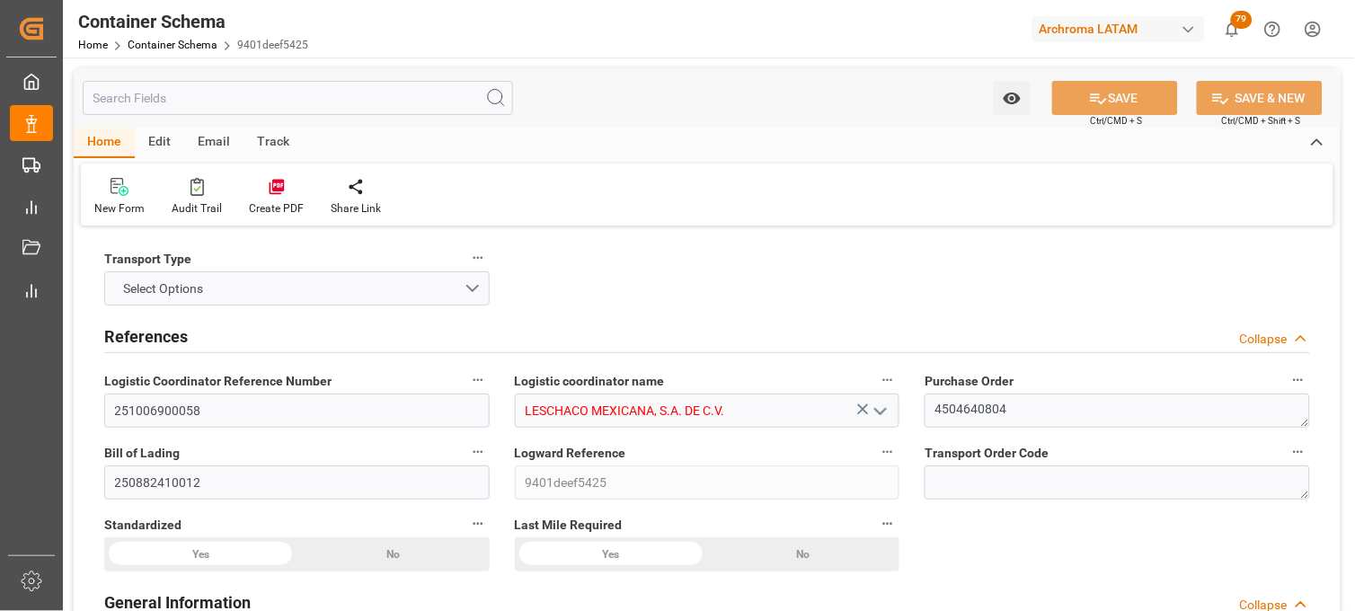
type input "20840"
type input "MSC"
type input "Mediterranean Shipping Company"
type input "CNTXG"
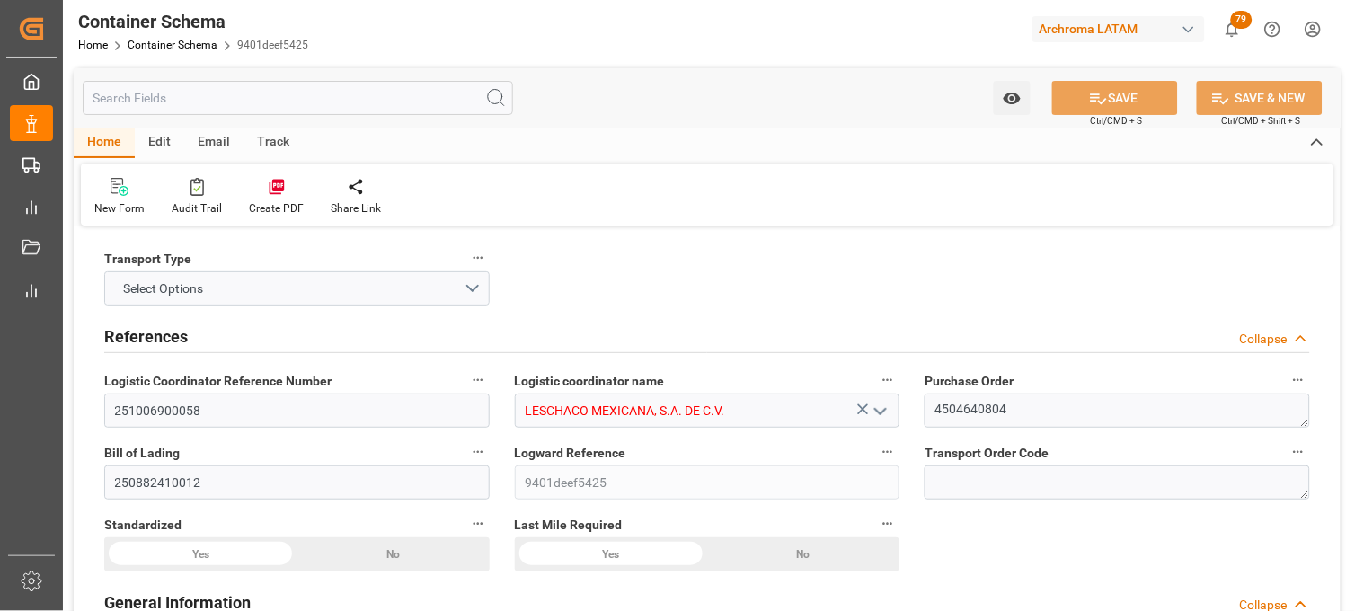
type input "MXZLO"
type input "9854844"
type input "9376141"
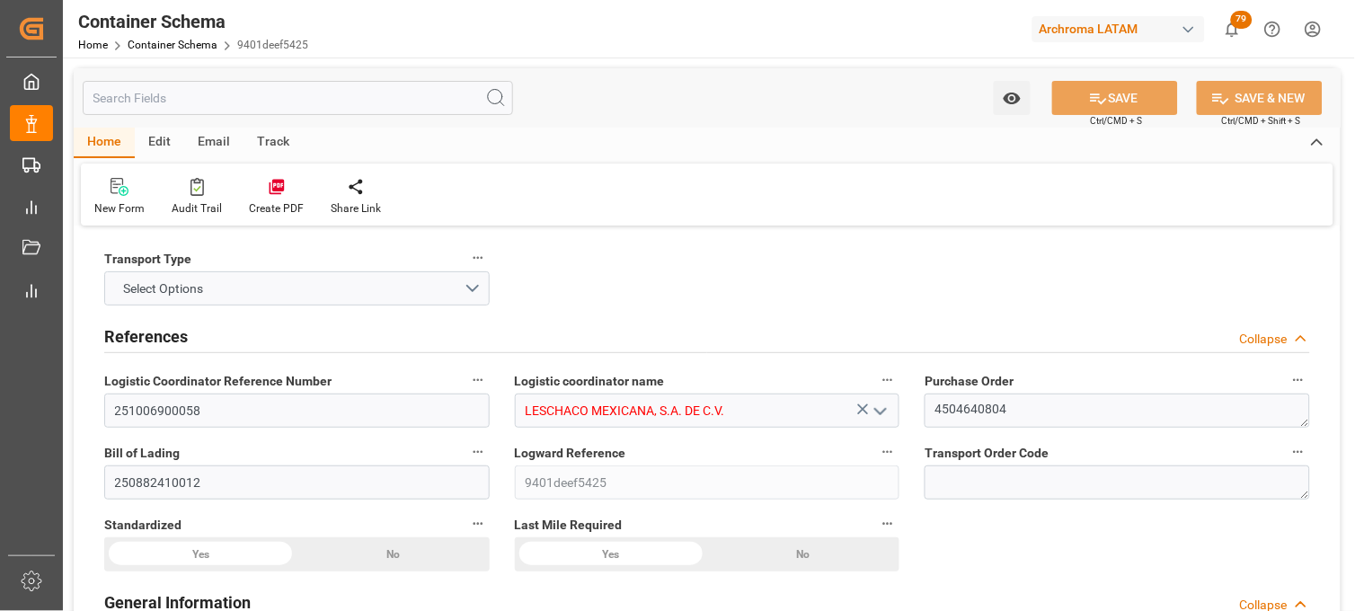
type input "9376141"
type input "[DATE] 13:45"
type input "[DATE]"
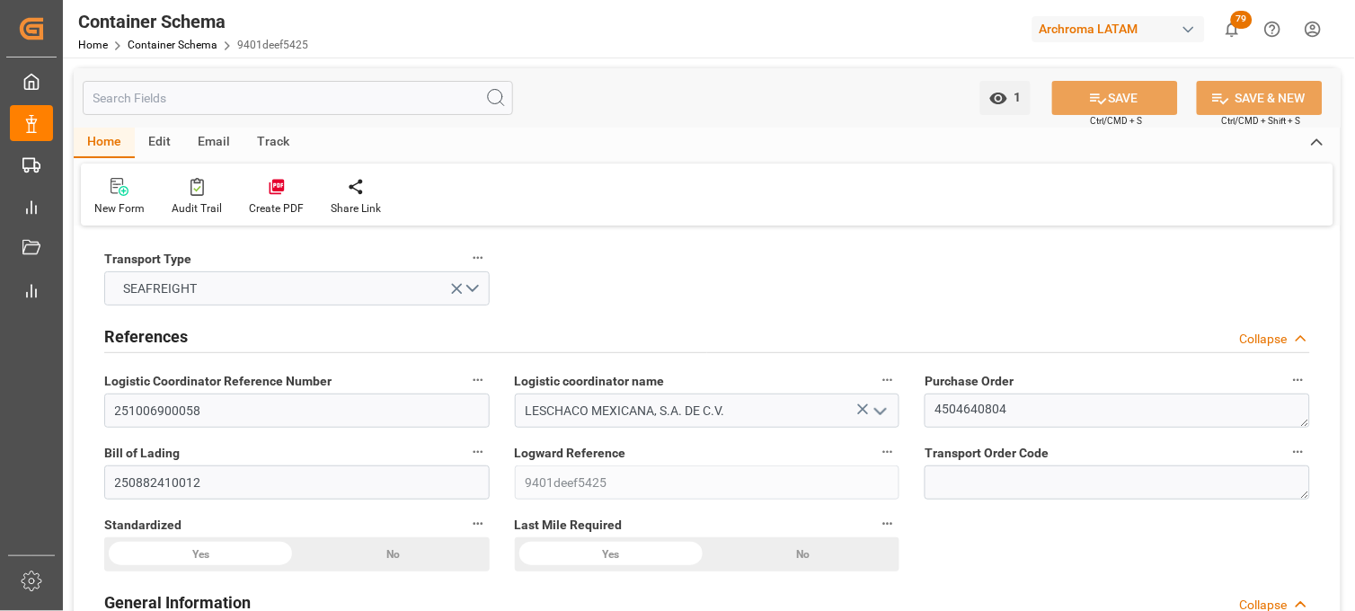
type input "[DATE] 13:45"
type input "[DATE] 00:00"
type input "[DATE] 14:00"
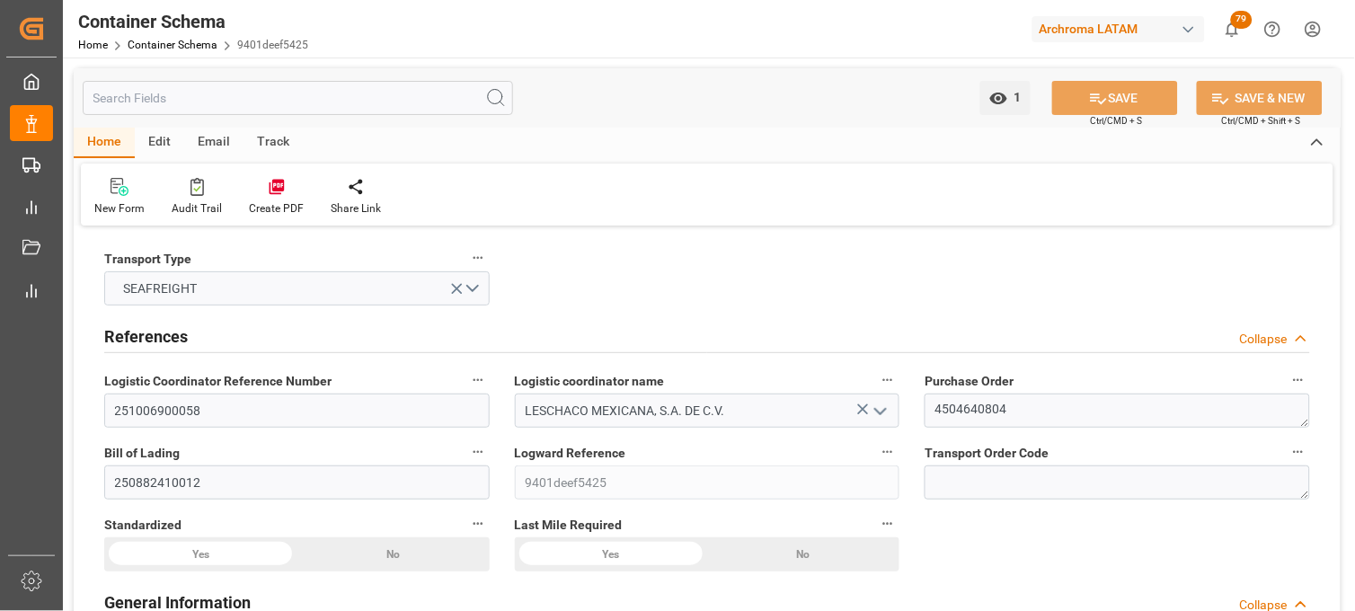
type input "[DATE] 00:00"
type input "[DATE] 14:00"
